Goal: Task Accomplishment & Management: Manage account settings

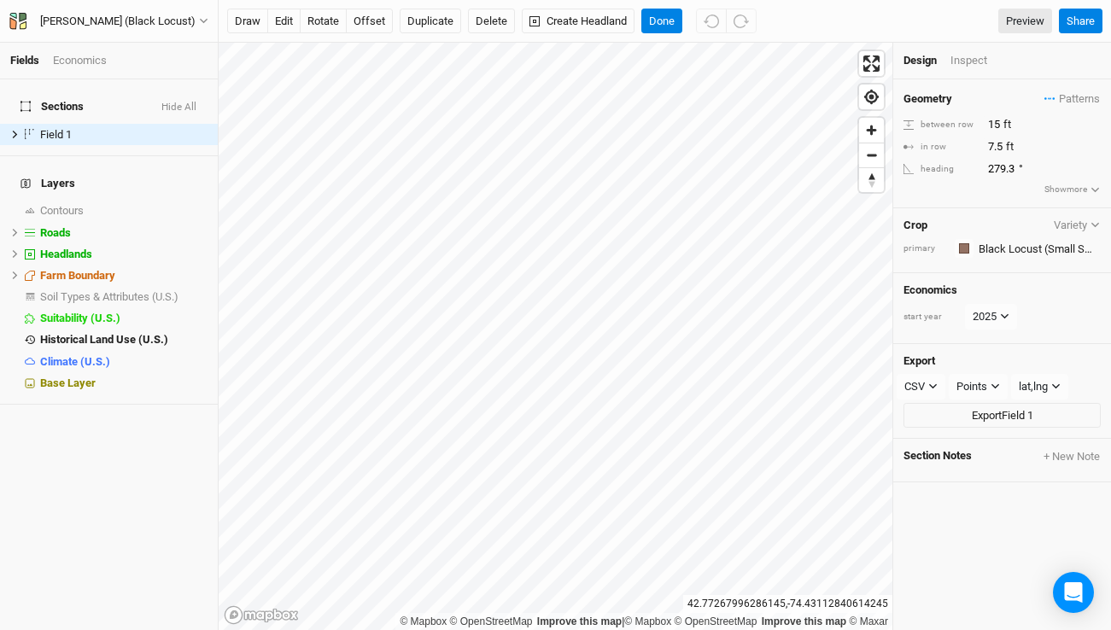
click at [91, 60] on div "Economics" at bounding box center [80, 60] width 54 height 15
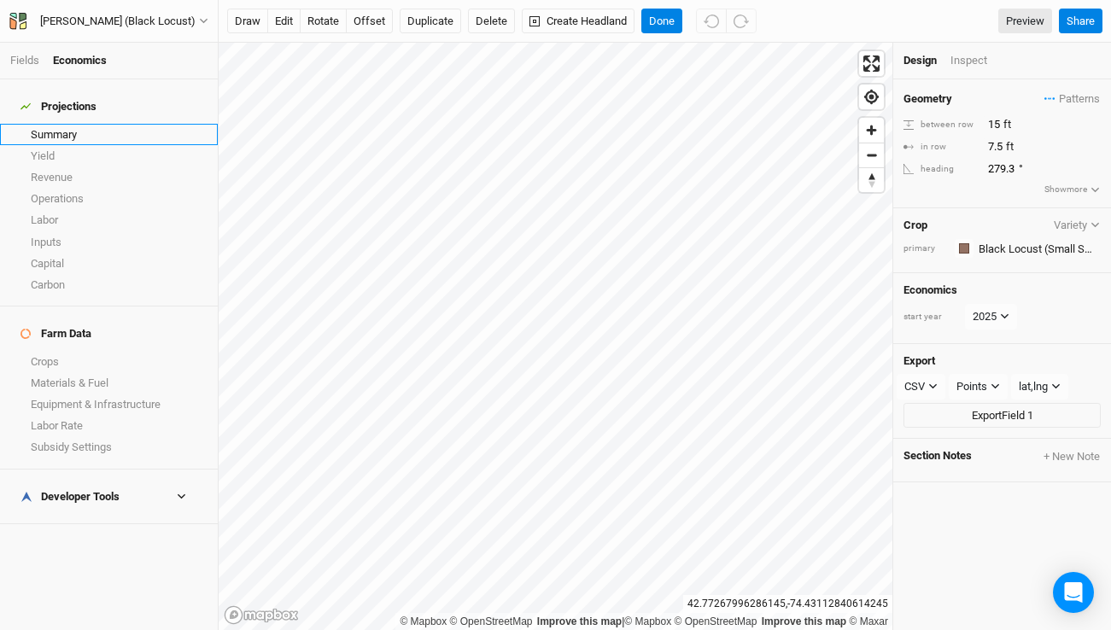
click at [77, 132] on link "Summary" at bounding box center [109, 134] width 218 height 21
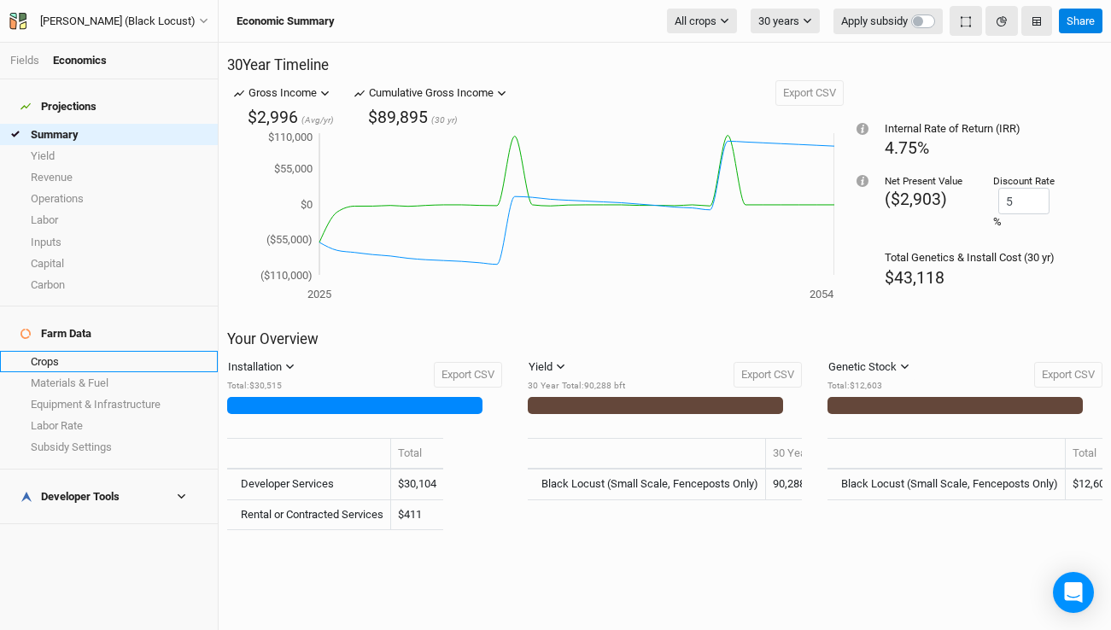
click at [82, 351] on link "Crops" at bounding box center [109, 361] width 218 height 21
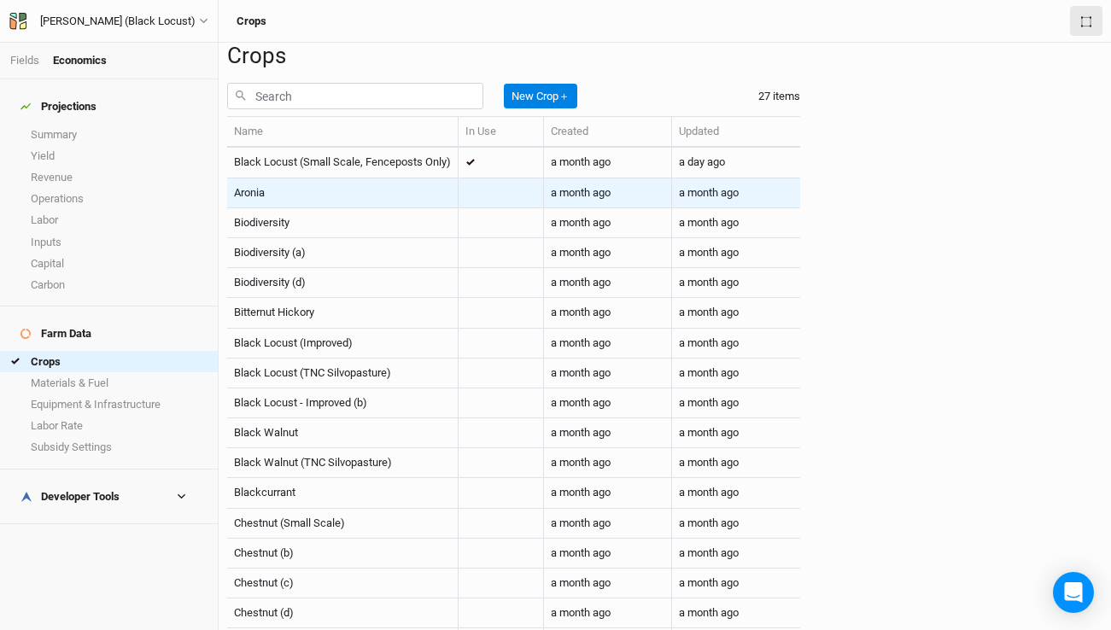
click at [459, 208] on td "Aronia" at bounding box center [342, 193] width 231 height 30
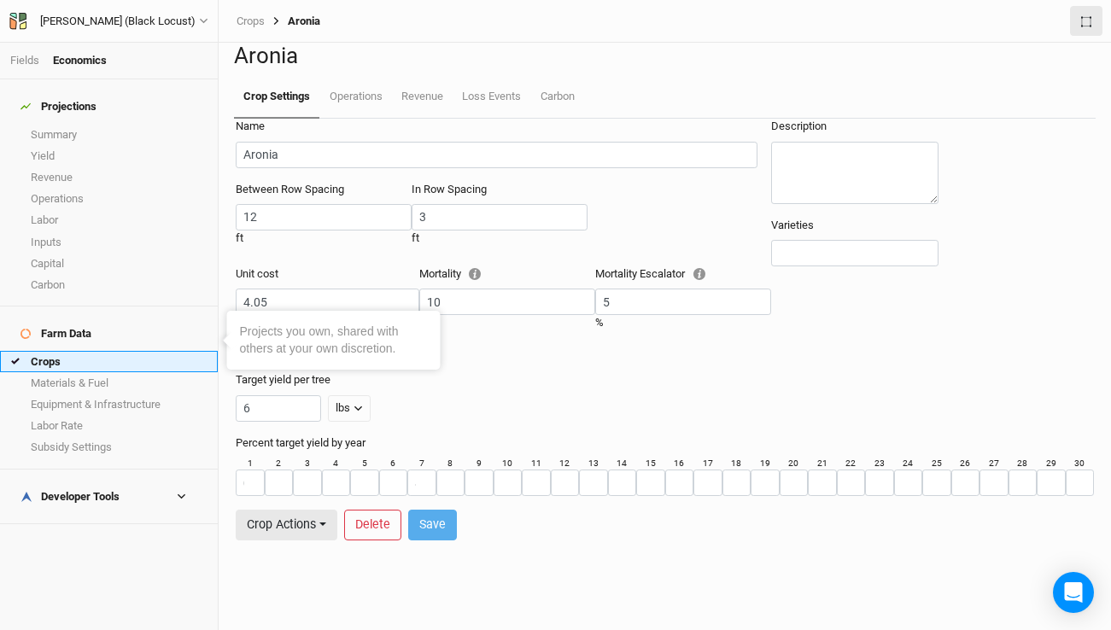
click at [55, 351] on link "Crops" at bounding box center [109, 361] width 218 height 21
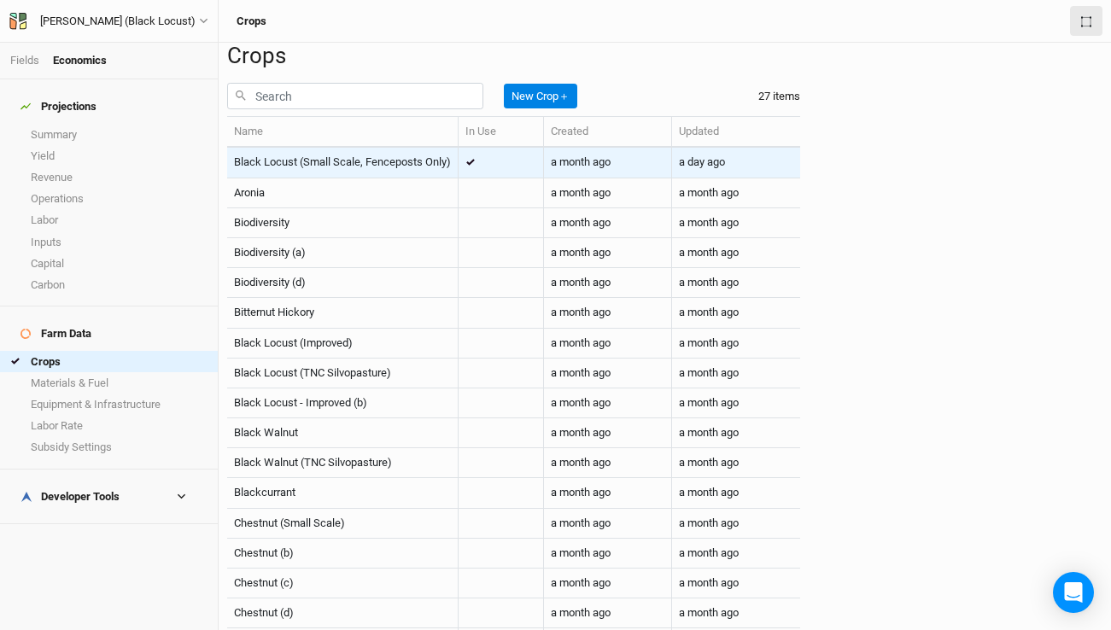
click at [378, 168] on span "Black Locust (Small Scale, Fenceposts Only)" at bounding box center [342, 161] width 217 height 13
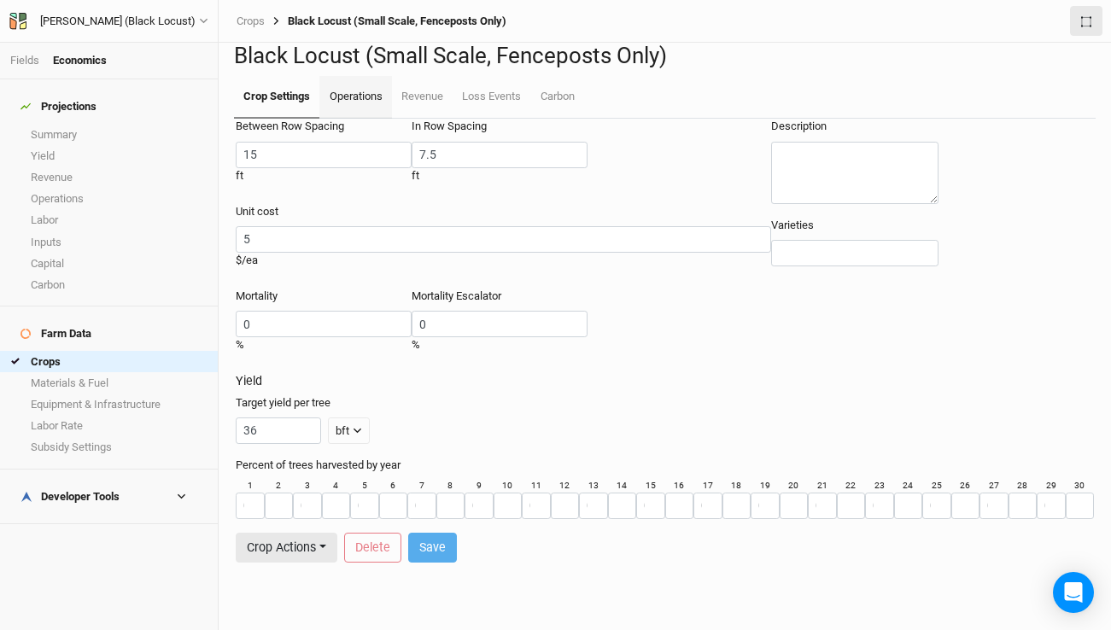
click at [360, 119] on link "Operations" at bounding box center [355, 97] width 72 height 43
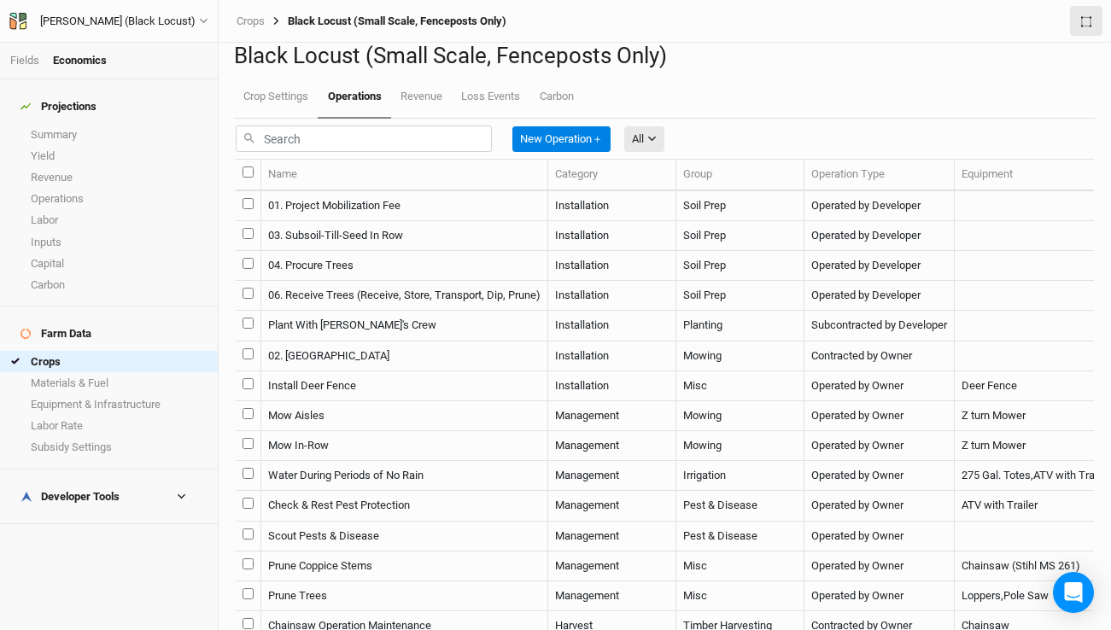
click at [392, 341] on td "Plant With Jared's Crew" at bounding box center [404, 326] width 287 height 30
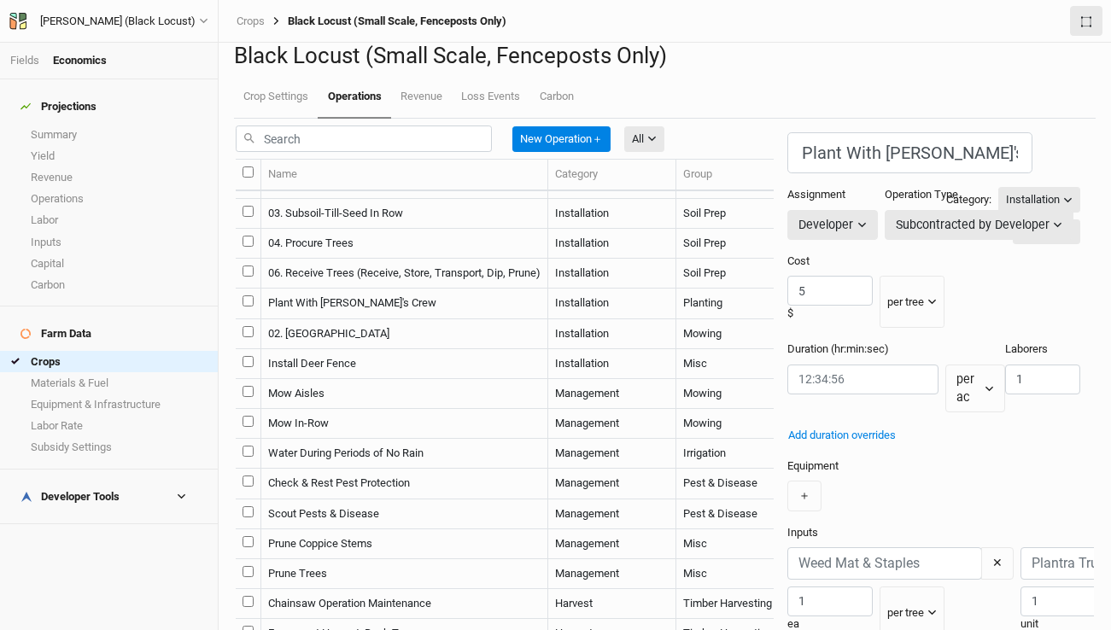
scroll to position [184, 0]
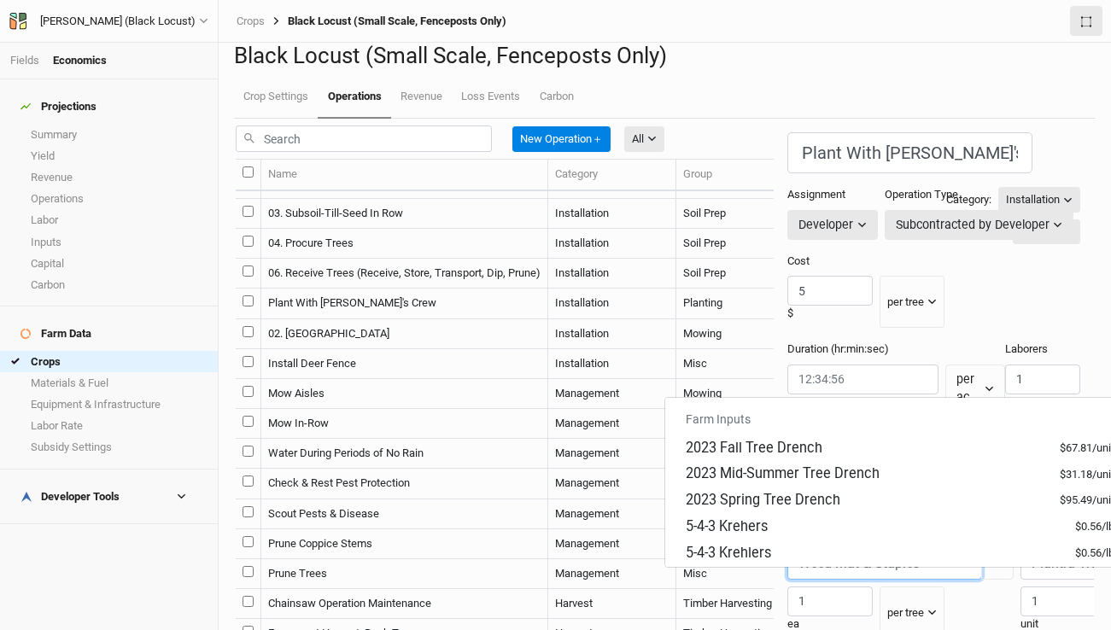
click at [787, 547] on input "text" at bounding box center [884, 563] width 195 height 32
click at [913, 525] on div "Inputs Farm Inputs 2023 Fall Tree Drench $67.81 / unit 2023 Mid-Summer Tree Dre…" at bounding box center [933, 582] width 293 height 114
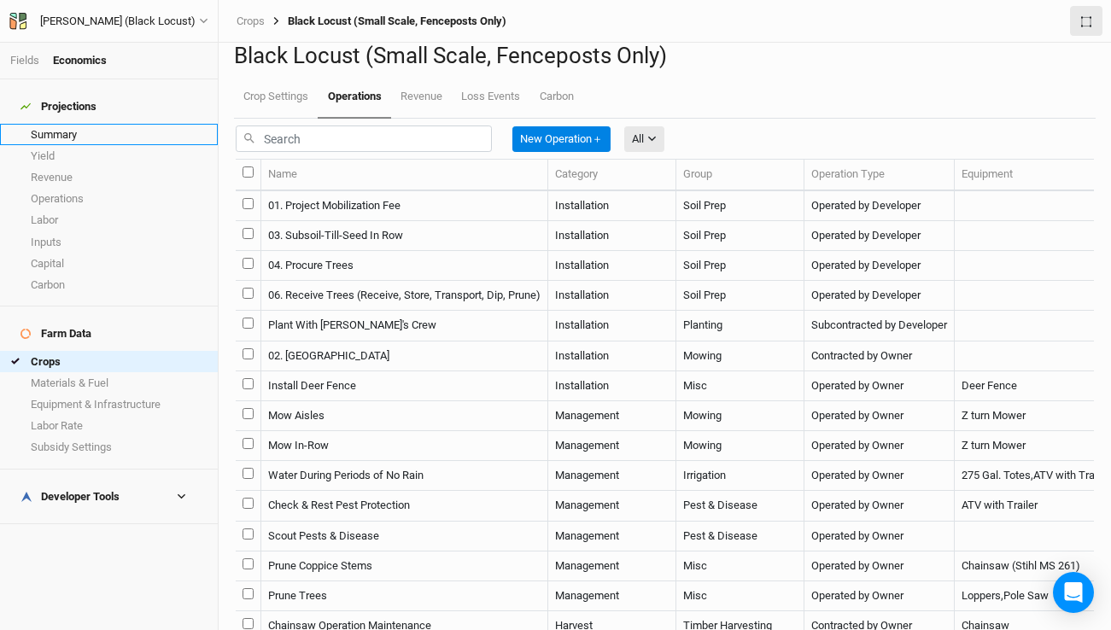
click at [44, 126] on link "Summary" at bounding box center [109, 134] width 218 height 21
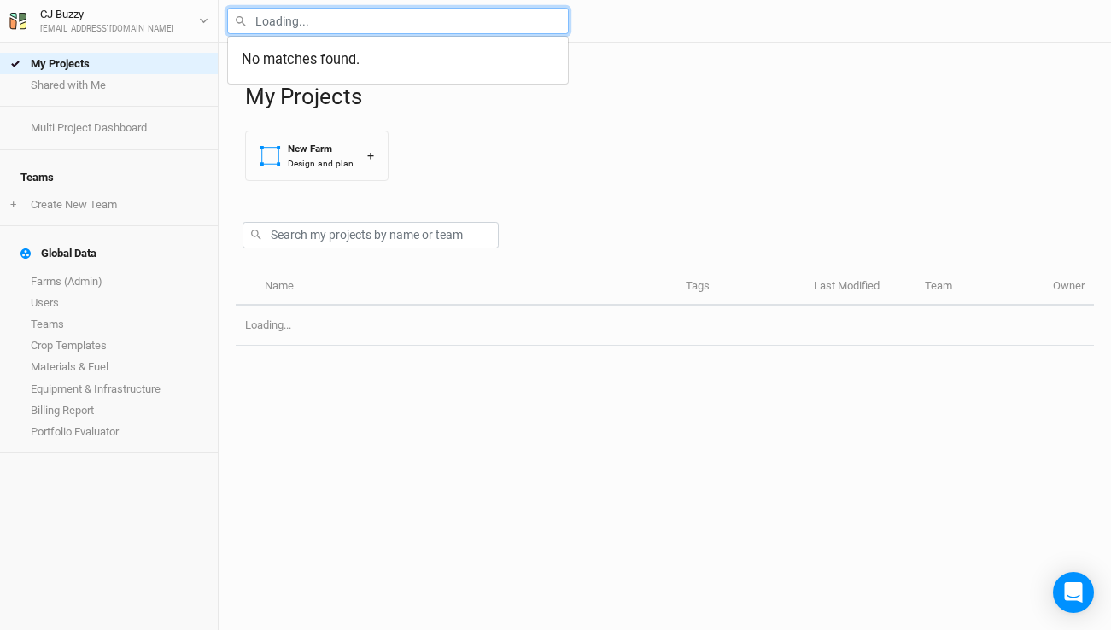
click at [441, 26] on input "text" at bounding box center [398, 21] width 342 height 26
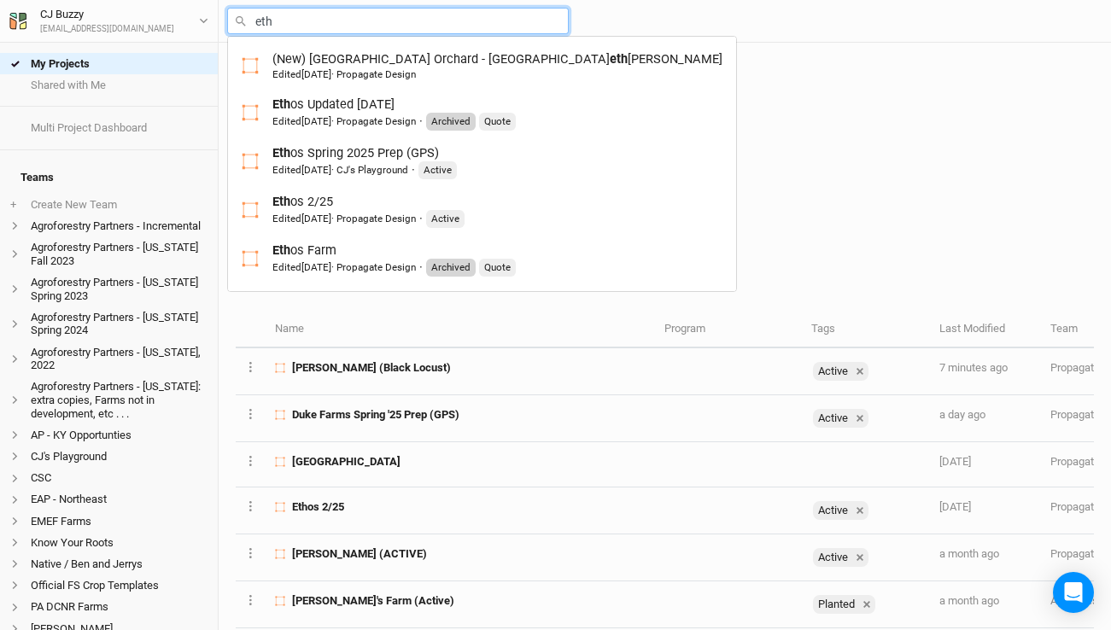
type input "etho"
type input "ethos Updated 11-15-24"
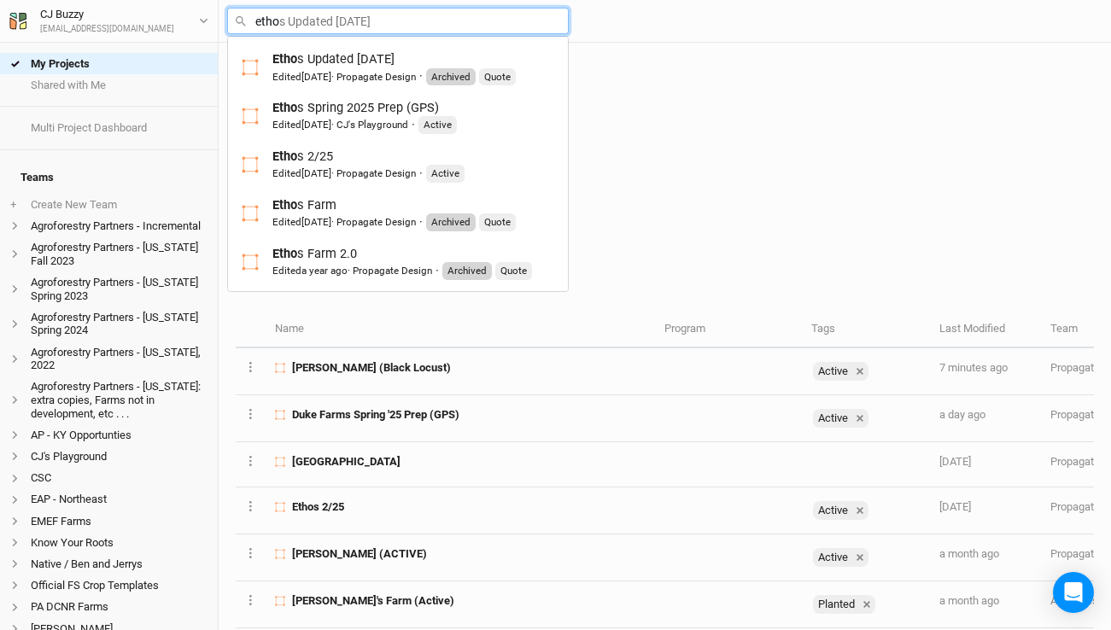
type input "ethos"
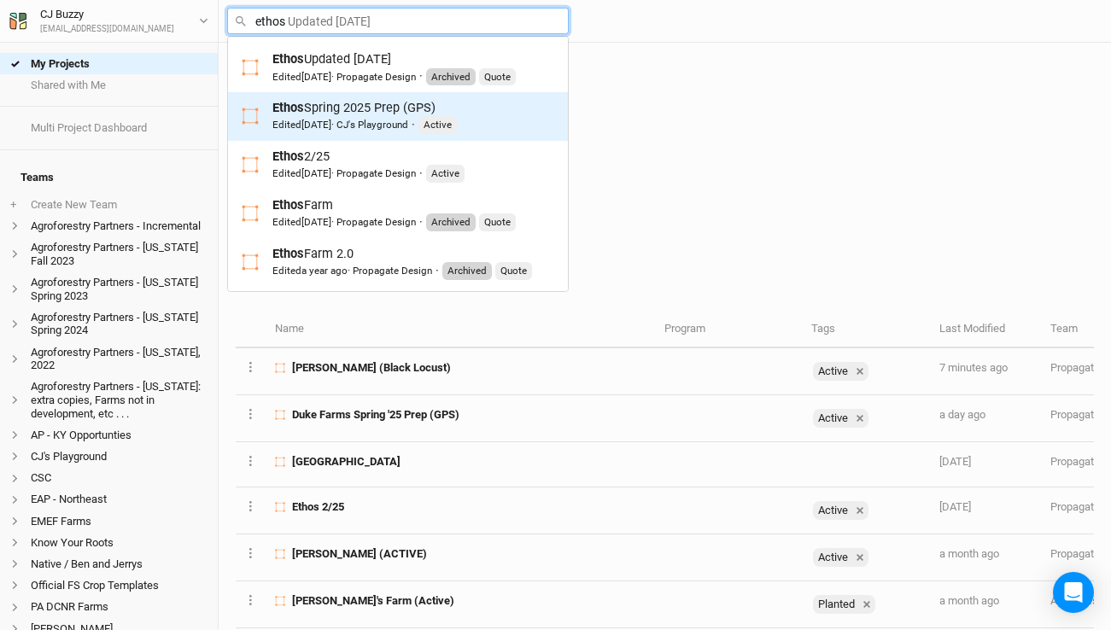
click at [331, 125] on span "[DATE]" at bounding box center [316, 125] width 30 height 12
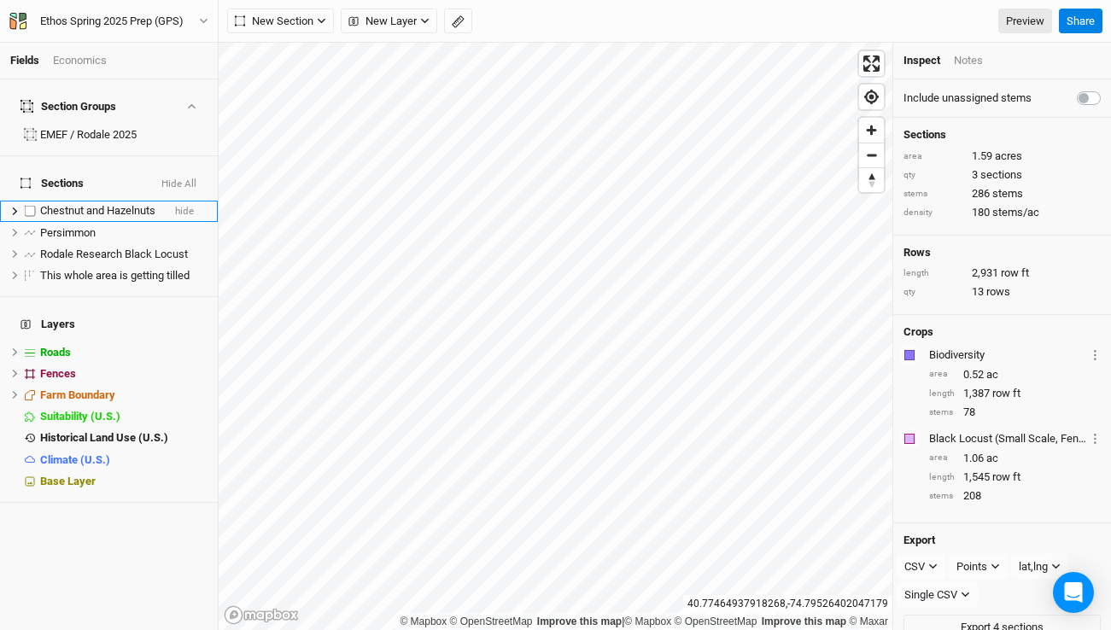
click at [99, 204] on span "Chestnut and Hazelnuts" at bounding box center [97, 210] width 115 height 13
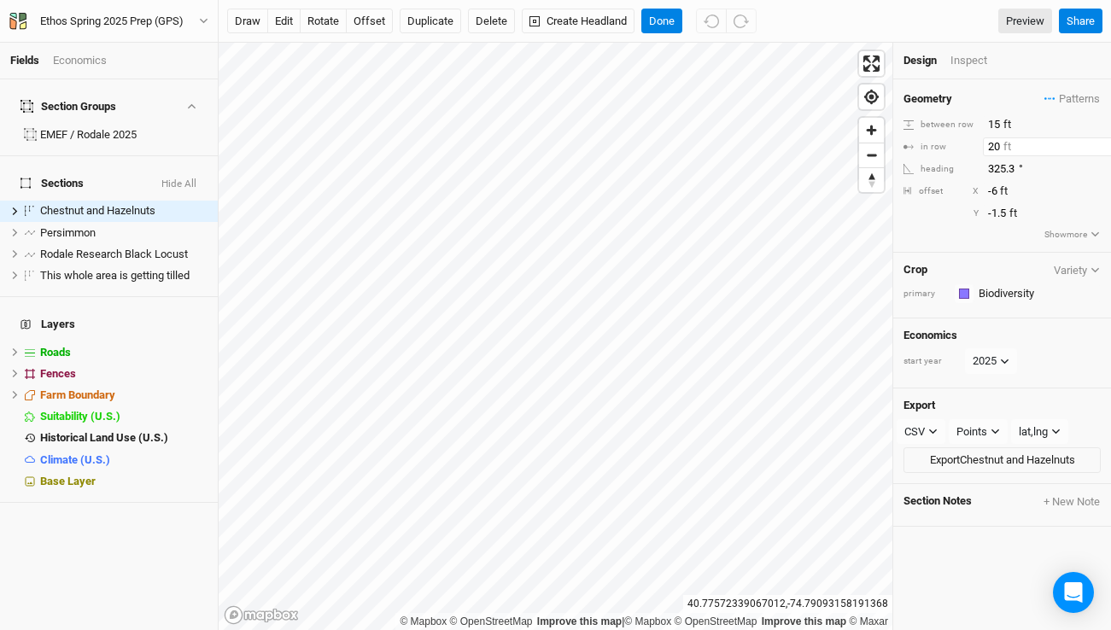
drag, startPoint x: 1000, startPoint y: 147, endPoint x: 915, endPoint y: 132, distance: 86.8
click at [915, 132] on div "Geometry Patterns ＋ New in-row pattern between row 15 ft in row 20 ft heading 3…" at bounding box center [1002, 165] width 218 height 173
type input "15"
click at [655, 15] on button "Done" at bounding box center [661, 22] width 41 height 26
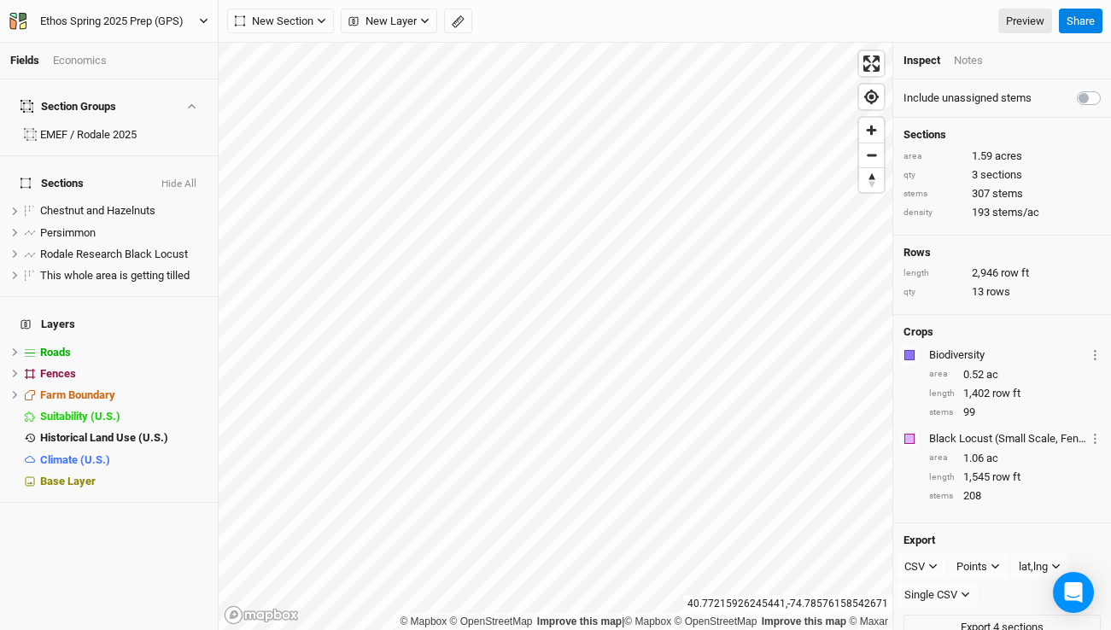
click at [73, 20] on div "Ethos Spring 2025 Prep (GPS)" at bounding box center [111, 21] width 143 height 17
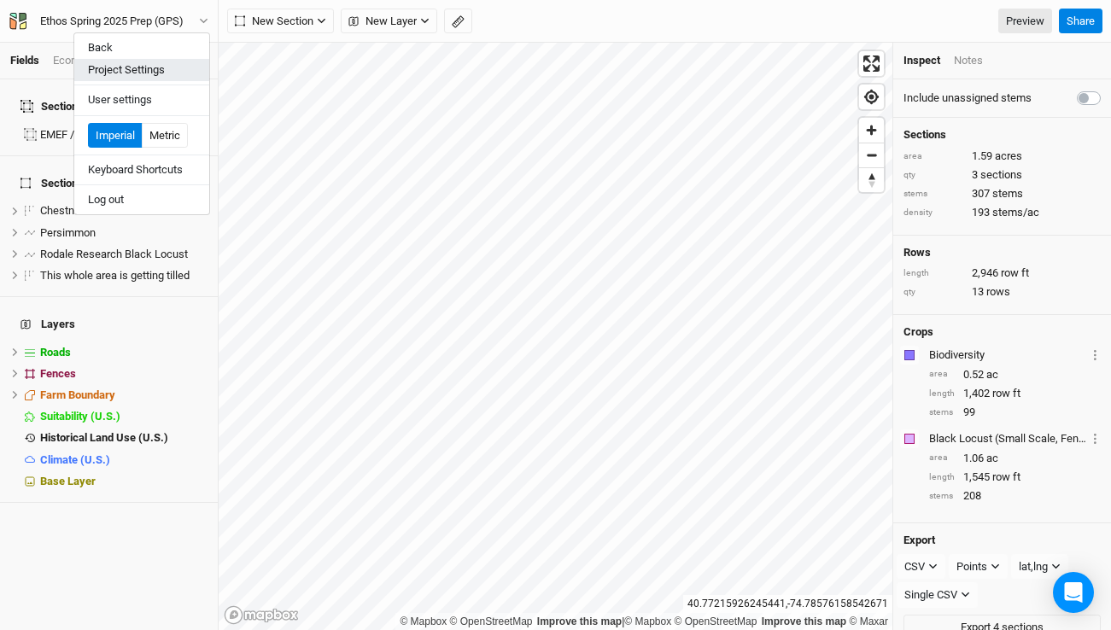
click at [84, 68] on button "Project Settings" at bounding box center [141, 70] width 135 height 22
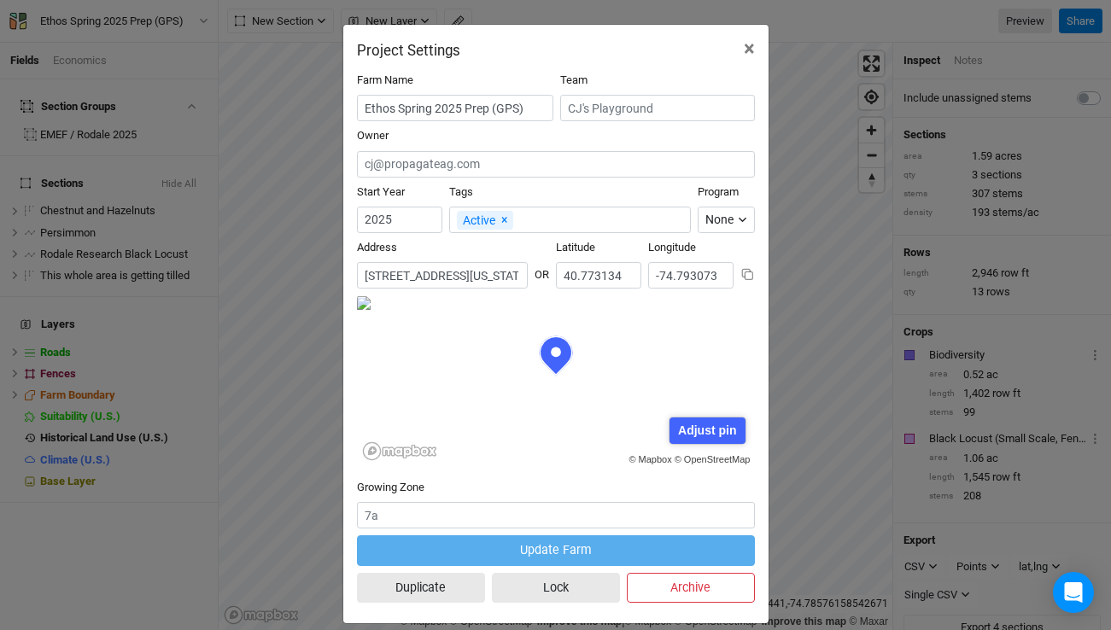
scroll to position [85, 199]
click at [418, 274] on input "177 West Mill Road, Long Valley, New Jersey 07853, United States" at bounding box center [442, 275] width 171 height 26
click at [748, 46] on span "×" at bounding box center [749, 49] width 11 height 24
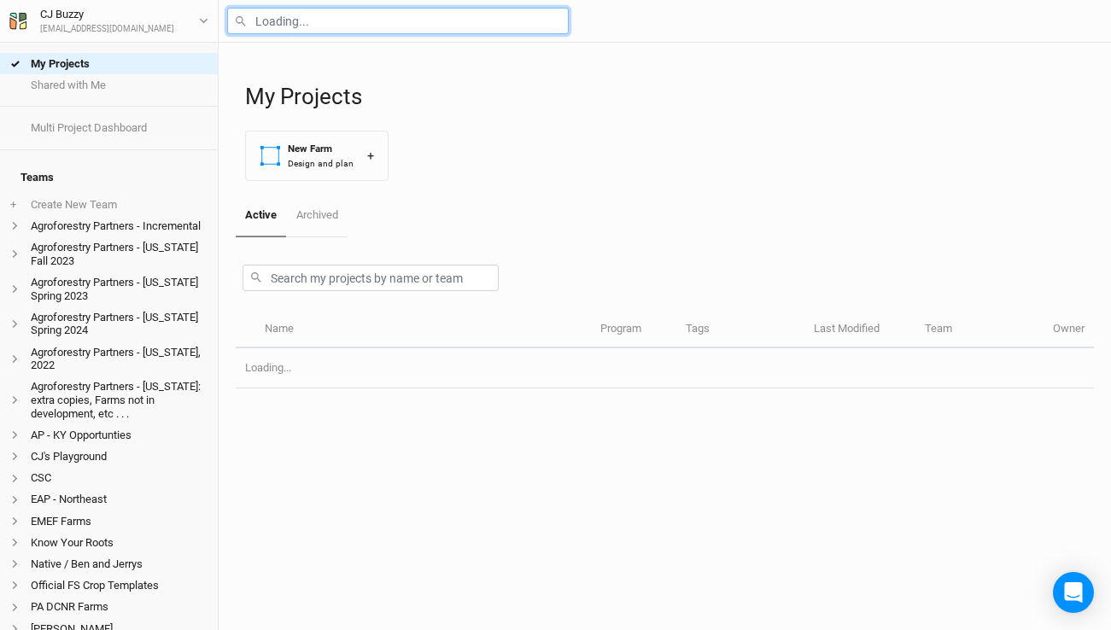
click at [315, 24] on input "text" at bounding box center [398, 21] width 342 height 26
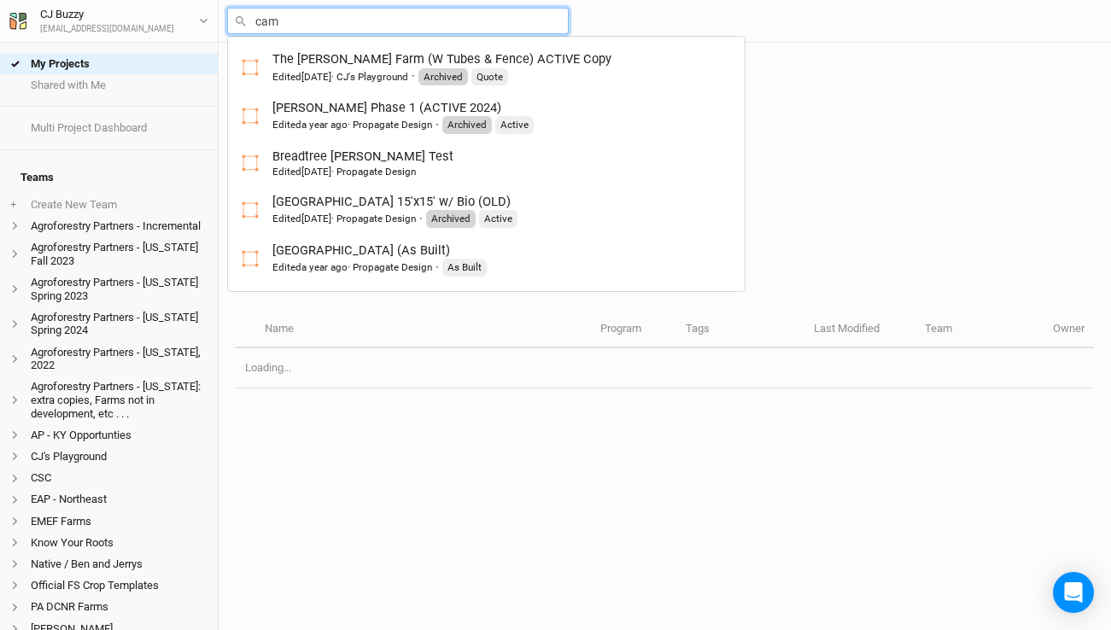
type input "cami"
type input "camino Farm"
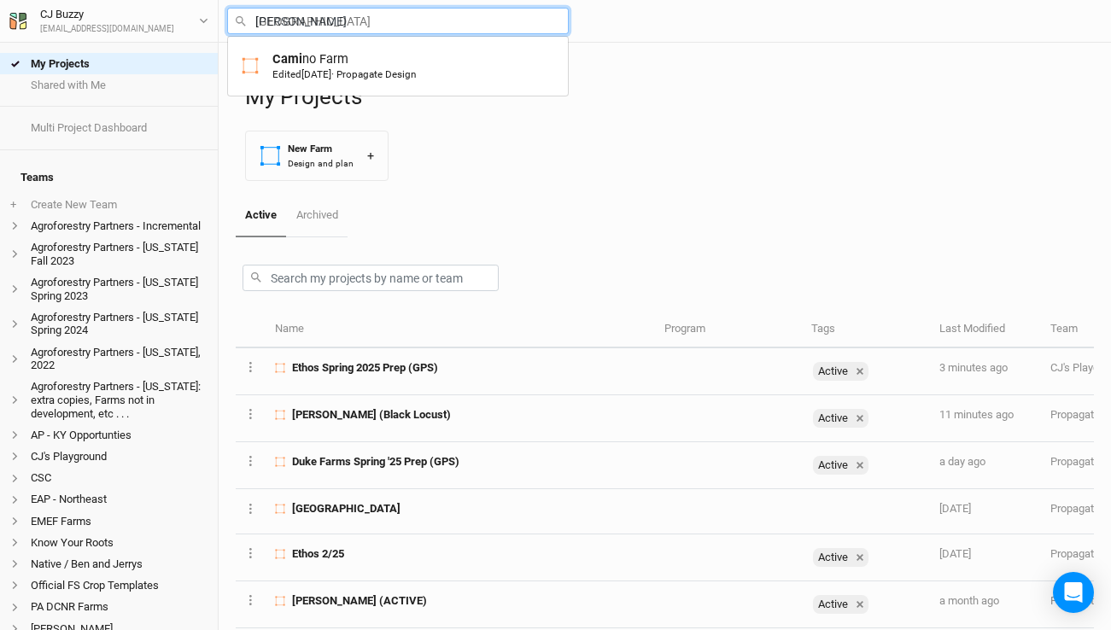
type input "camino"
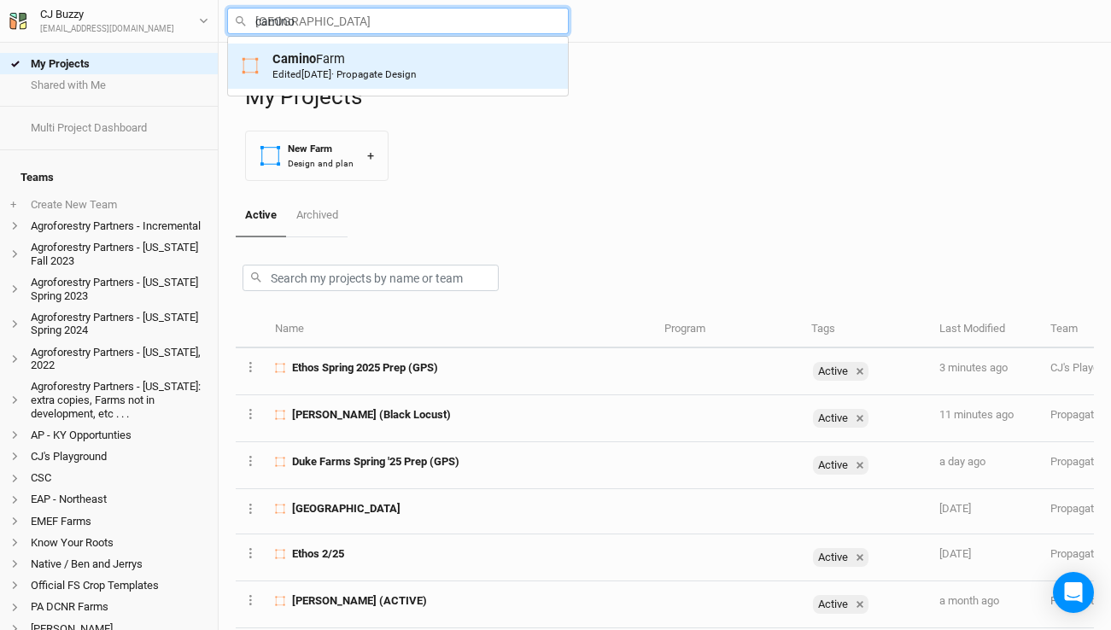
click at [306, 63] on mark "Camino" at bounding box center [294, 58] width 44 height 15
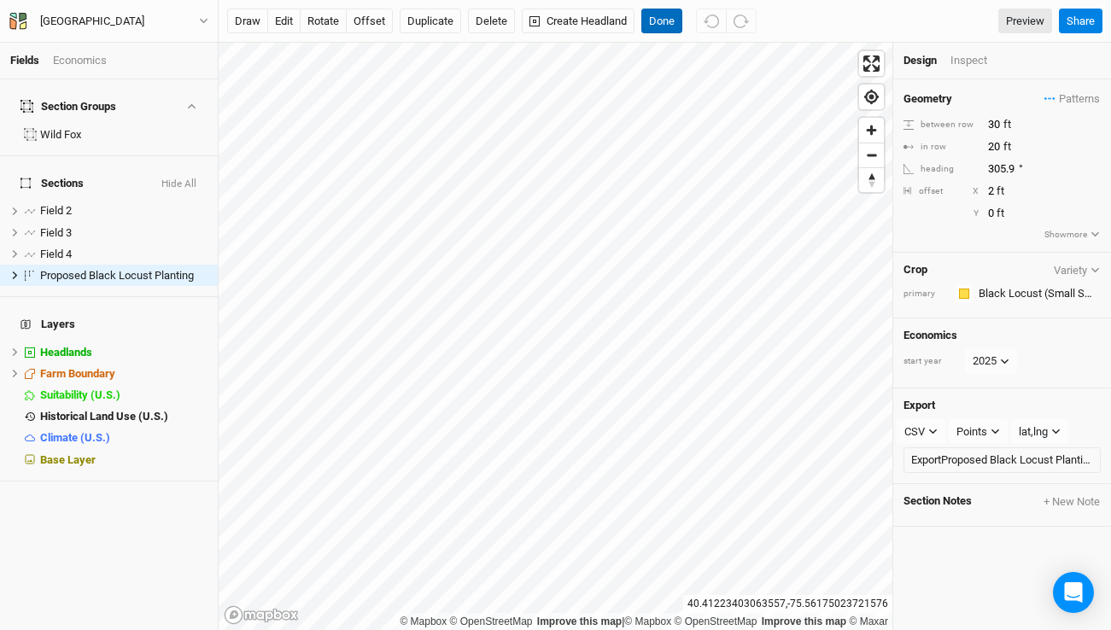
click at [668, 18] on button "Done" at bounding box center [661, 22] width 41 height 26
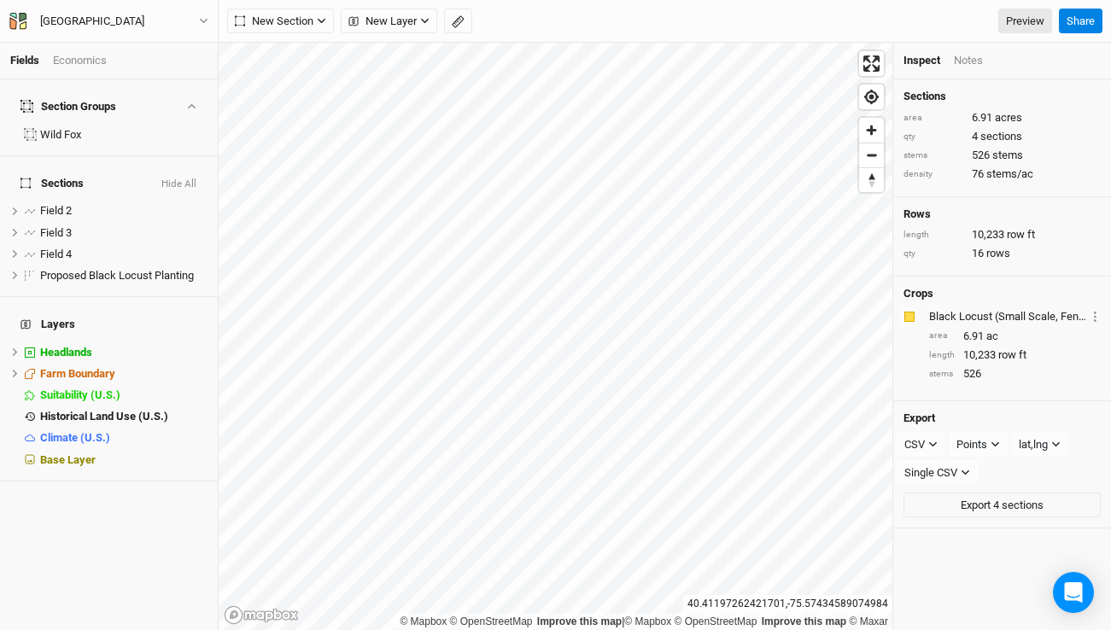
click at [77, 61] on div "Economics" at bounding box center [80, 60] width 54 height 15
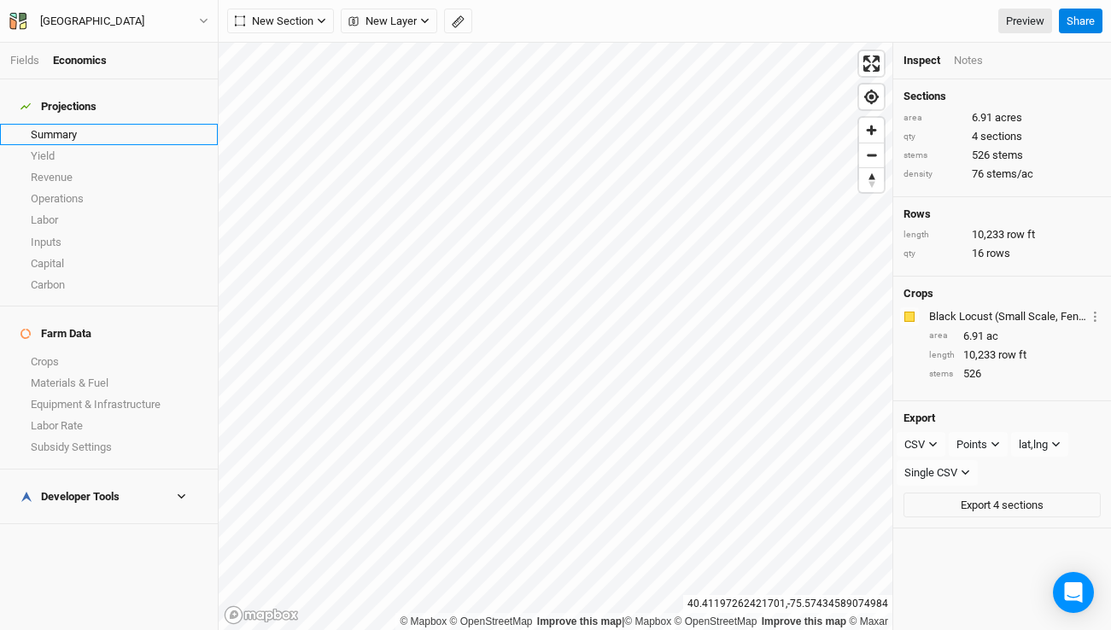
click at [70, 127] on link "Summary" at bounding box center [109, 134] width 218 height 21
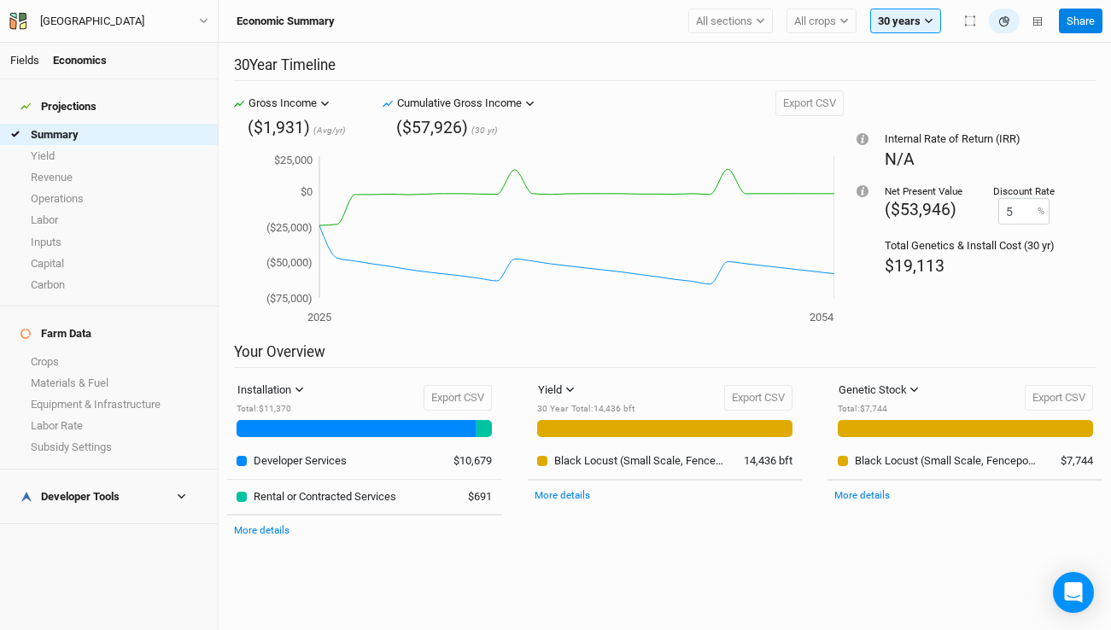
click at [28, 61] on link "Fields" at bounding box center [24, 60] width 29 height 13
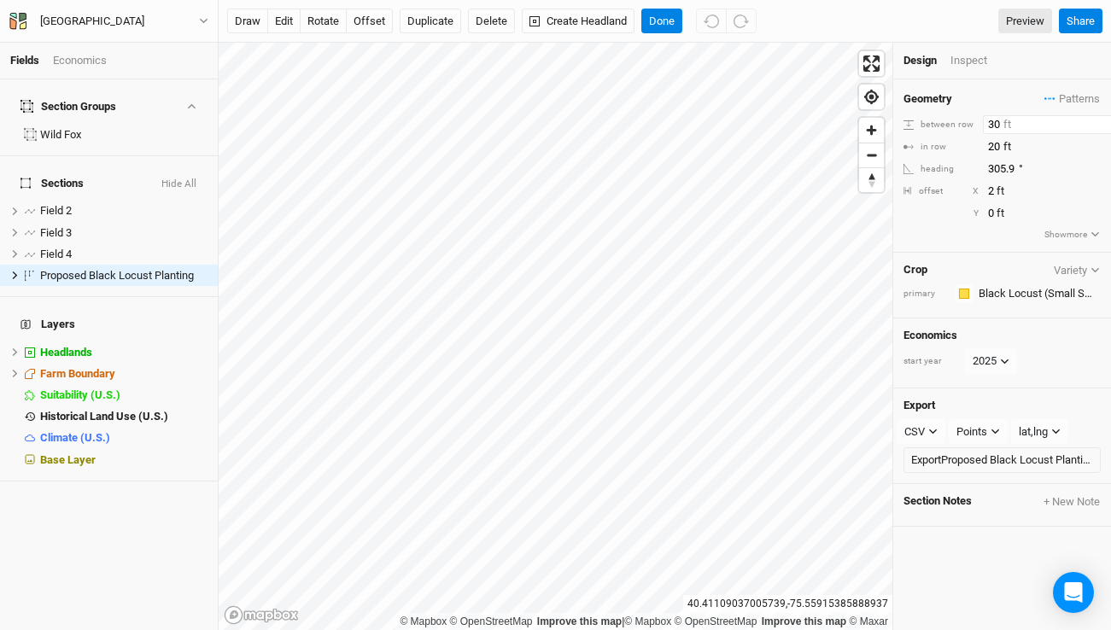
drag, startPoint x: 1001, startPoint y: 125, endPoint x: 974, endPoint y: 125, distance: 26.5
click at [974, 125] on div "between row 30 ft" at bounding box center [1001, 124] width 197 height 19
type input "20"
click at [660, 22] on button "Done" at bounding box center [661, 22] width 41 height 26
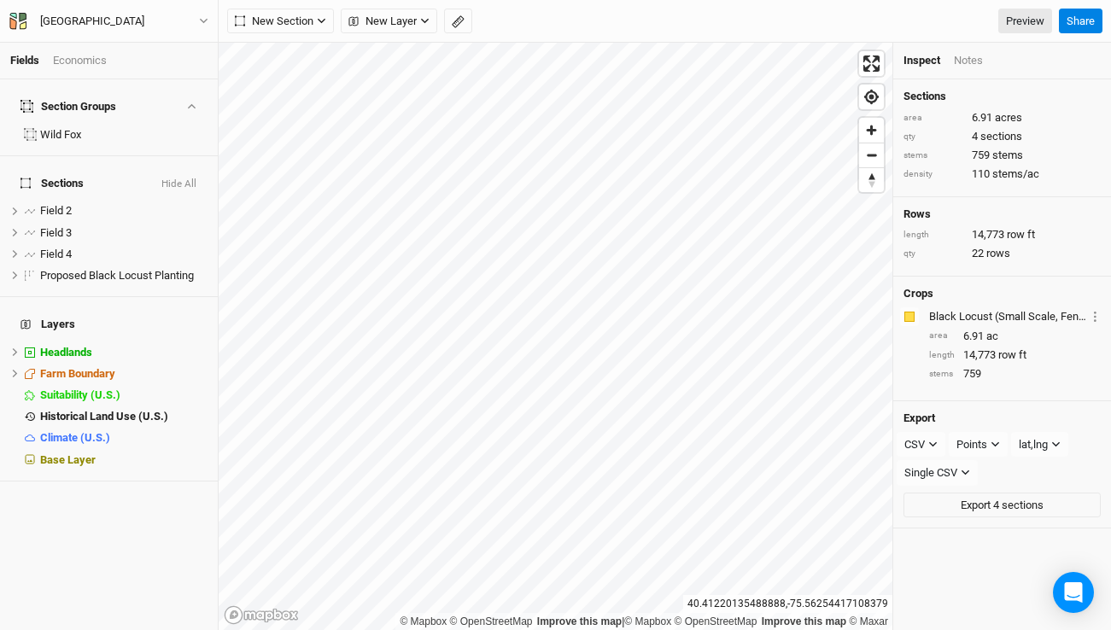
click at [91, 63] on div "Economics" at bounding box center [80, 60] width 54 height 15
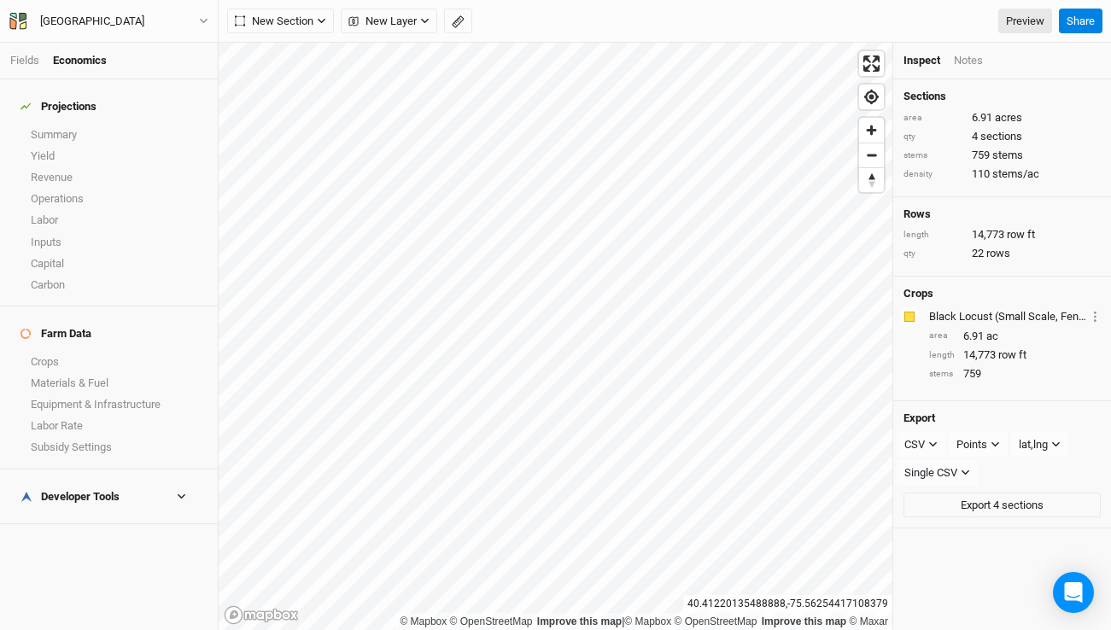
click at [26, 73] on div "Fields Economics" at bounding box center [109, 61] width 218 height 37
click at [22, 62] on link "Fields" at bounding box center [24, 60] width 29 height 13
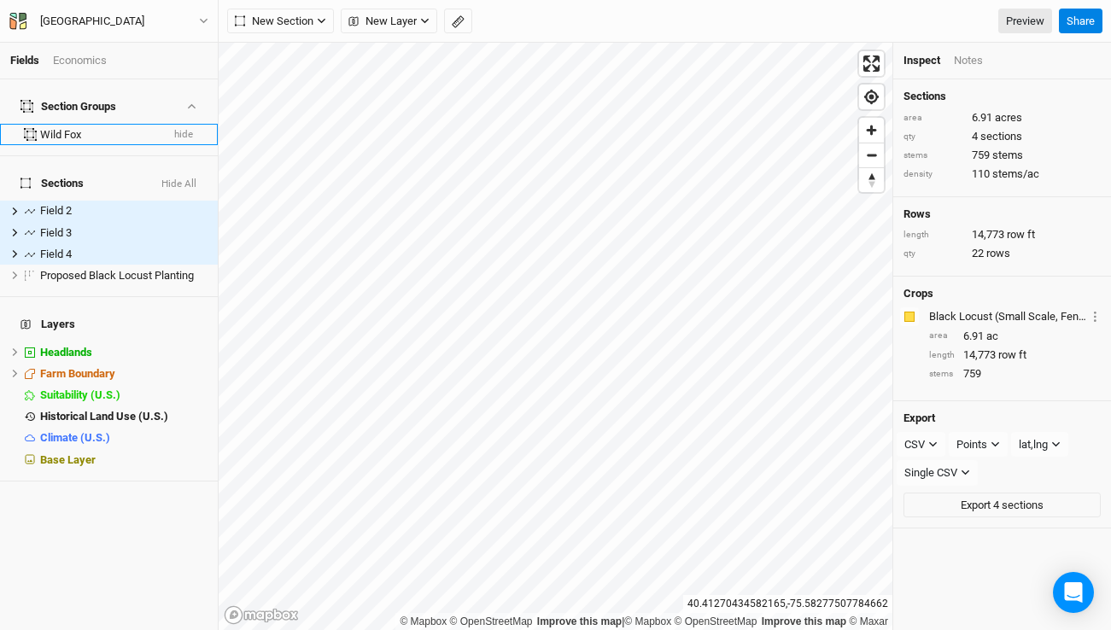
click at [70, 128] on div "Wild Fox" at bounding box center [100, 135] width 120 height 14
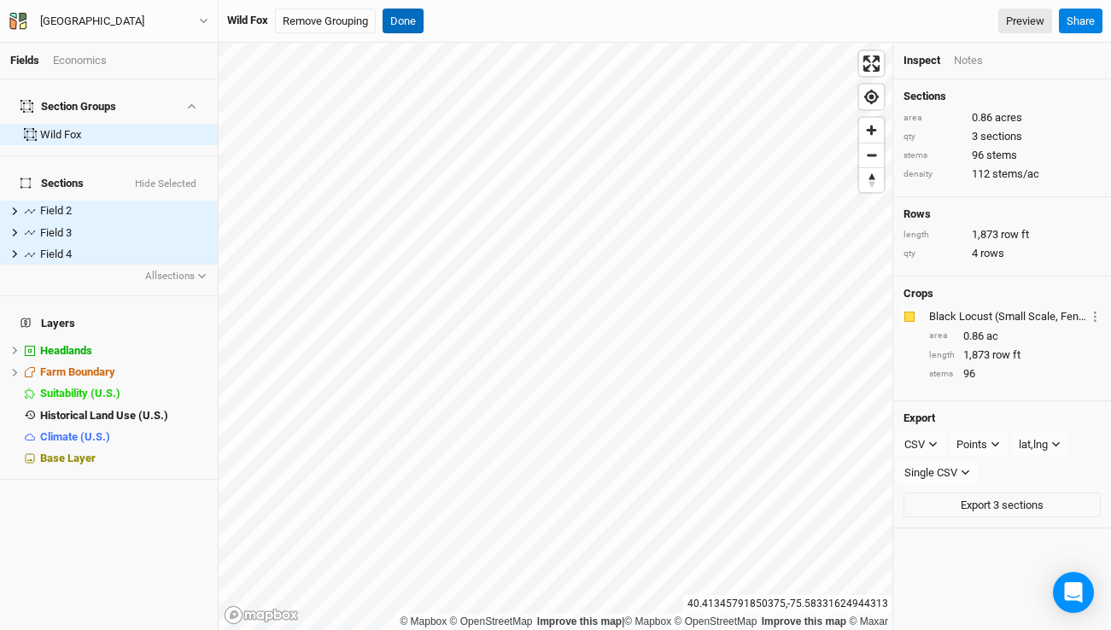
click at [399, 20] on button "Done" at bounding box center [403, 22] width 41 height 26
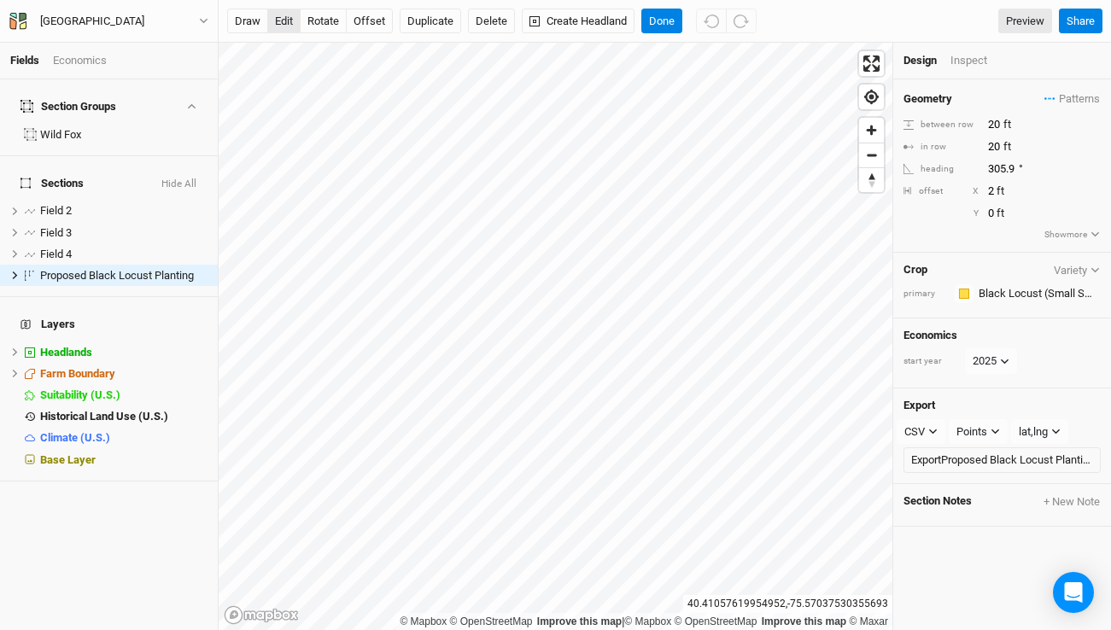
click at [289, 22] on button "edit" at bounding box center [283, 22] width 33 height 26
click at [660, 25] on button "Done" at bounding box center [661, 22] width 41 height 26
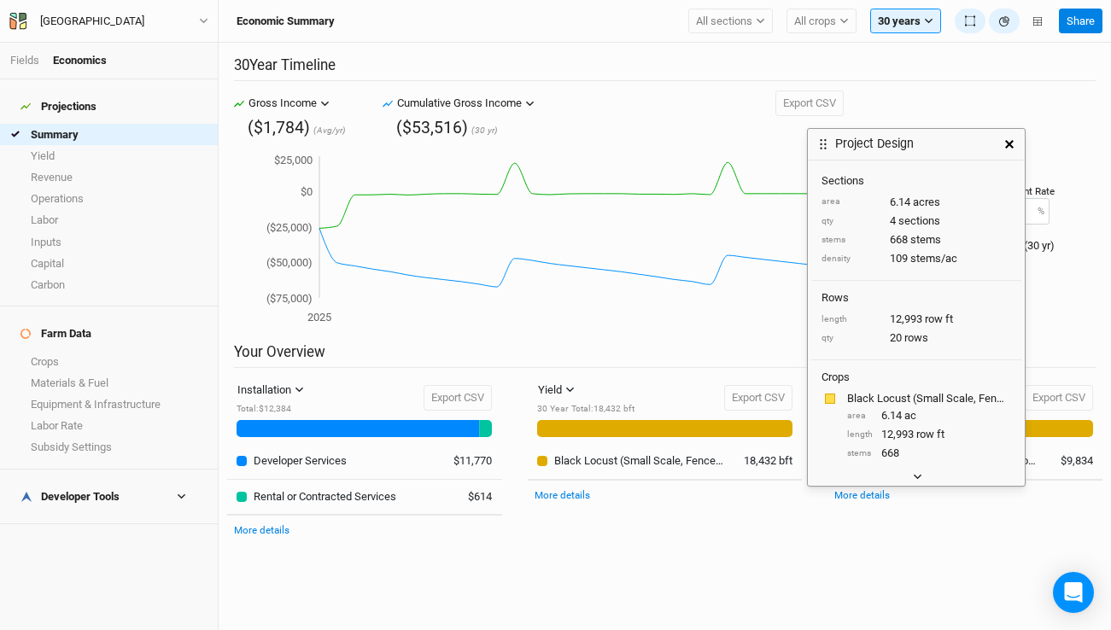
click at [915, 475] on icon "button" at bounding box center [918, 477] width 8 height 5
click at [26, 51] on div "Fields Economics" at bounding box center [109, 61] width 218 height 37
click at [25, 60] on link "Fields" at bounding box center [24, 60] width 29 height 13
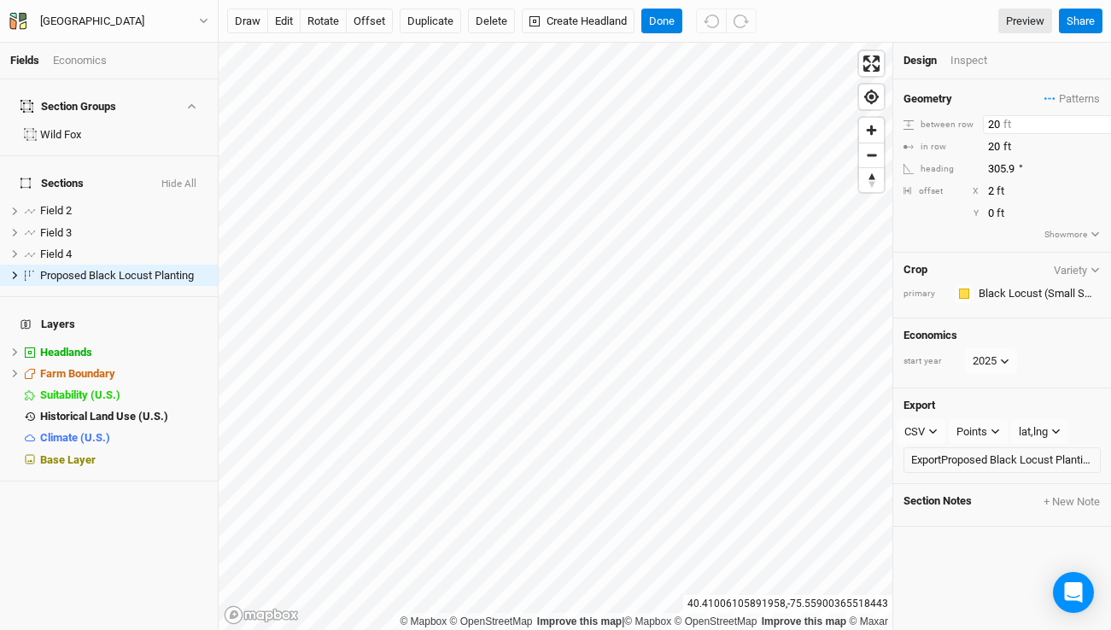
drag, startPoint x: 1002, startPoint y: 125, endPoint x: 930, endPoint y: 121, distance: 71.8
click at [930, 121] on div "between row 20 ft" at bounding box center [1001, 124] width 197 height 19
click at [930, 121] on div "between row" at bounding box center [940, 125] width 75 height 13
drag, startPoint x: 997, startPoint y: 125, endPoint x: 958, endPoint y: 124, distance: 38.4
click at [958, 124] on div "between row 20 ft" at bounding box center [1001, 124] width 197 height 19
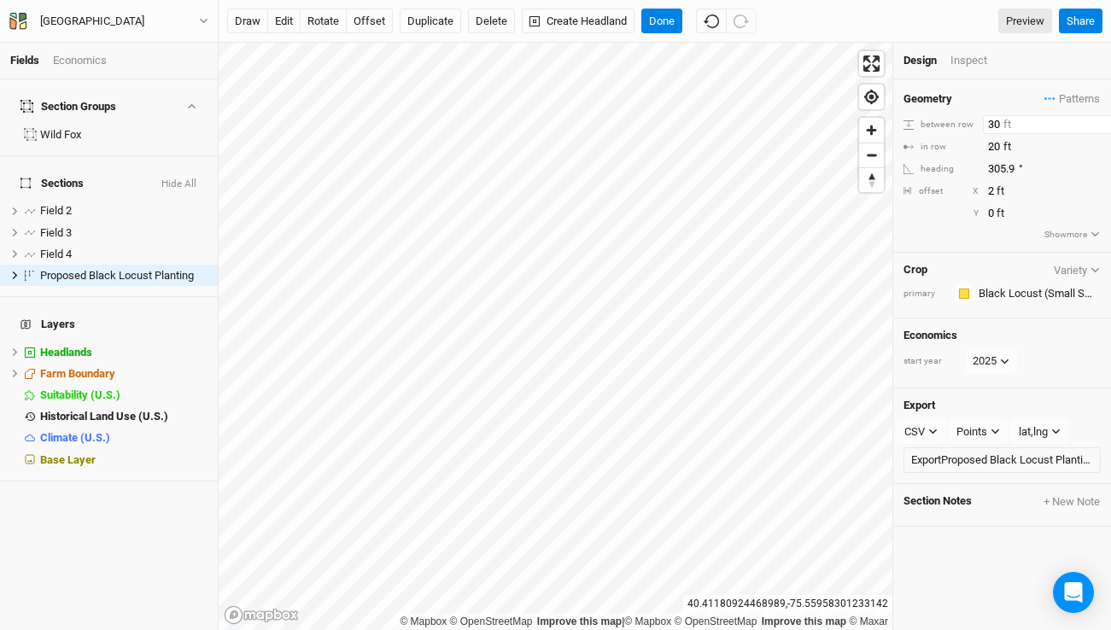
drag, startPoint x: 995, startPoint y: 123, endPoint x: 947, endPoint y: 118, distance: 48.1
click at [947, 118] on div "between row 30 ft" at bounding box center [1001, 124] width 197 height 19
drag, startPoint x: 996, startPoint y: 123, endPoint x: 951, endPoint y: 121, distance: 44.4
click at [951, 121] on div "between row 30 ft" at bounding box center [1001, 124] width 197 height 19
type input "20"
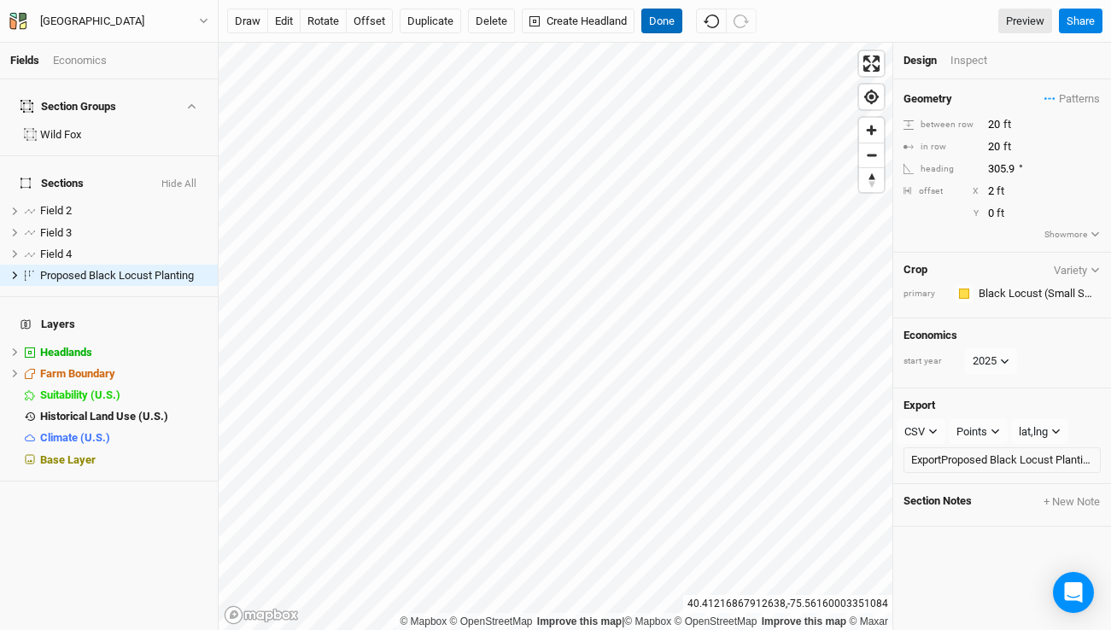
click at [670, 19] on button "Done" at bounding box center [661, 22] width 41 height 26
click at [659, 25] on button "Done" at bounding box center [661, 22] width 41 height 26
